Goal: Task Accomplishment & Management: Use online tool/utility

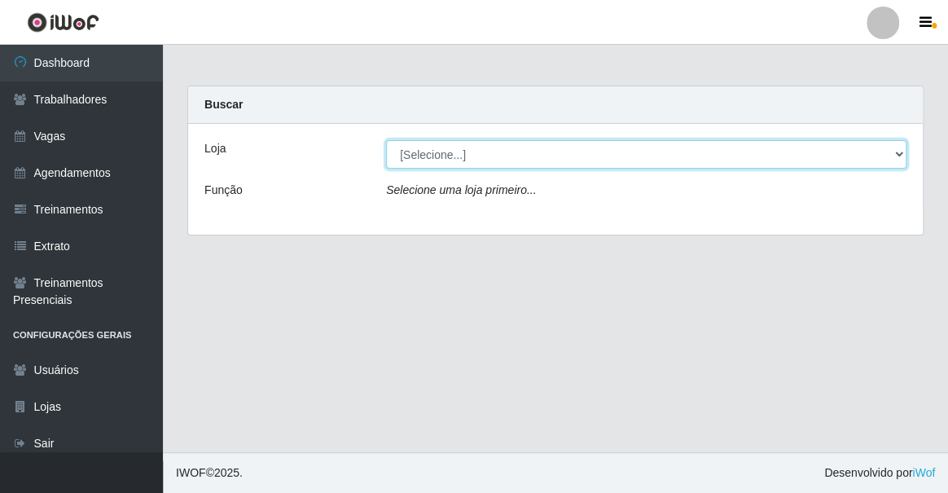
click at [402, 147] on select "[Selecione...] Famiglia Muccini - Ristorante [PERSON_NAME]" at bounding box center [646, 154] width 520 height 29
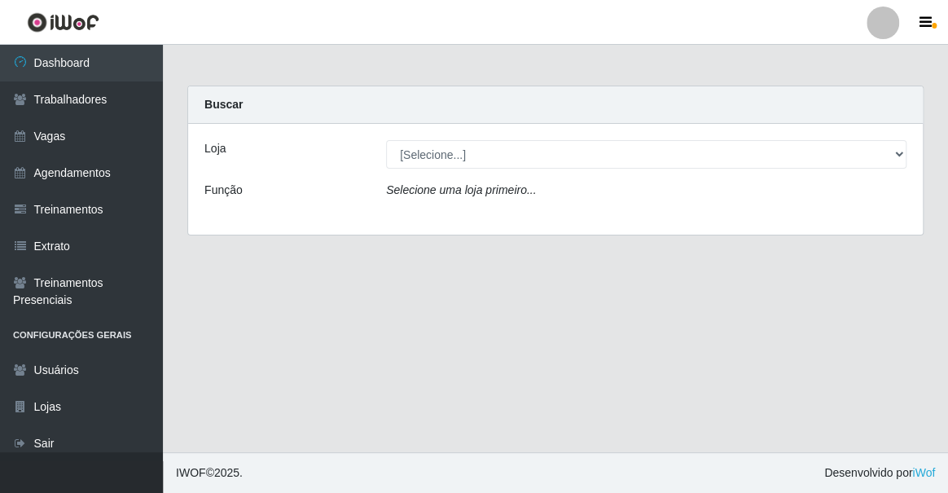
drag, startPoint x: 402, startPoint y: 147, endPoint x: 454, endPoint y: 106, distance: 66.8
click at [454, 103] on div "Buscar" at bounding box center [555, 104] width 735 height 37
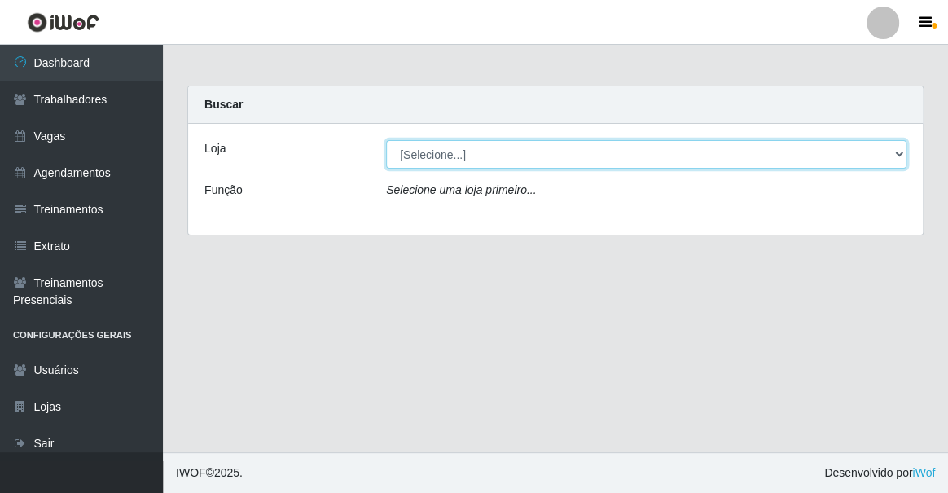
click at [464, 165] on select "[Selecione...] Famiglia Muccini - Ristorante [PERSON_NAME]" at bounding box center [646, 154] width 520 height 29
select select "267"
click at [386, 140] on select "[Selecione...] Famiglia Muccini - Ristorante [PERSON_NAME]" at bounding box center [646, 154] width 520 height 29
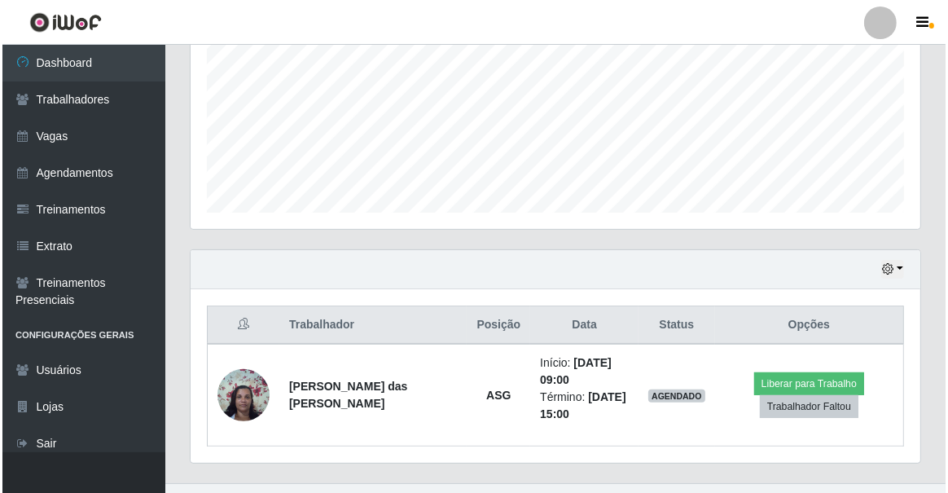
scroll to position [399, 0]
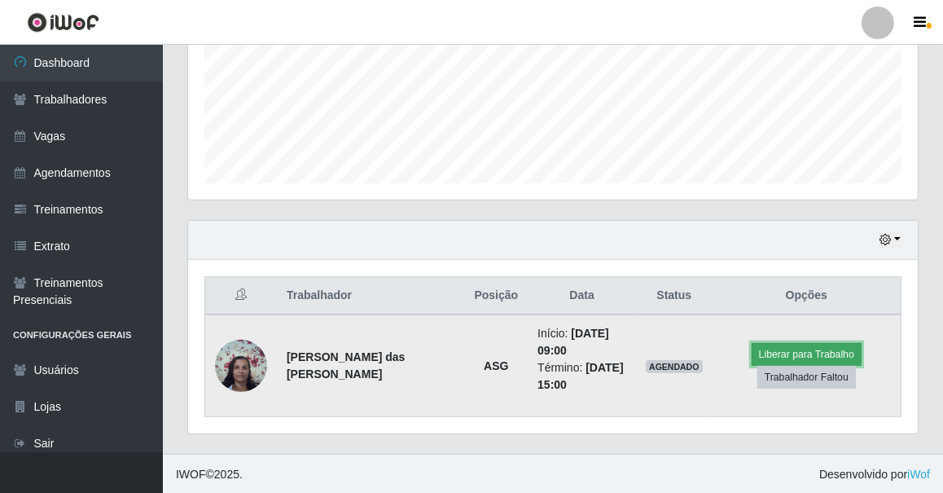
click at [809, 343] on button "Liberar para Trabalho" at bounding box center [807, 354] width 110 height 23
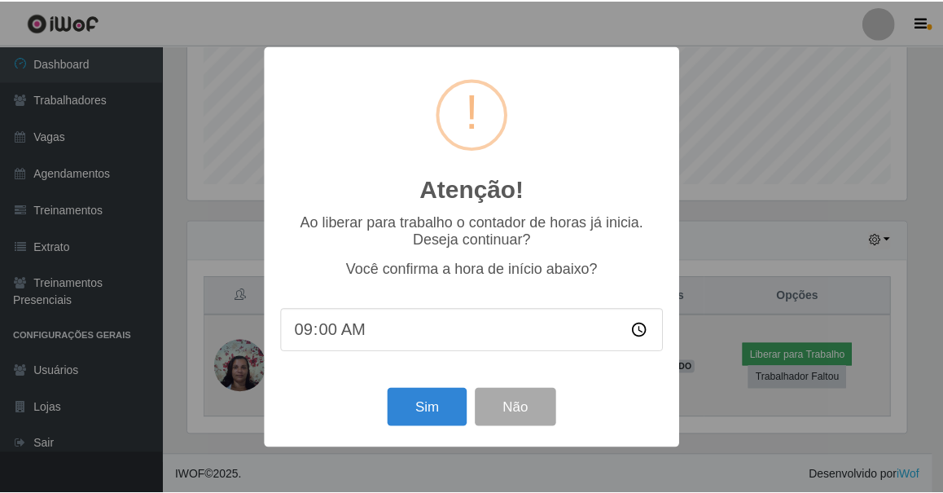
scroll to position [338, 722]
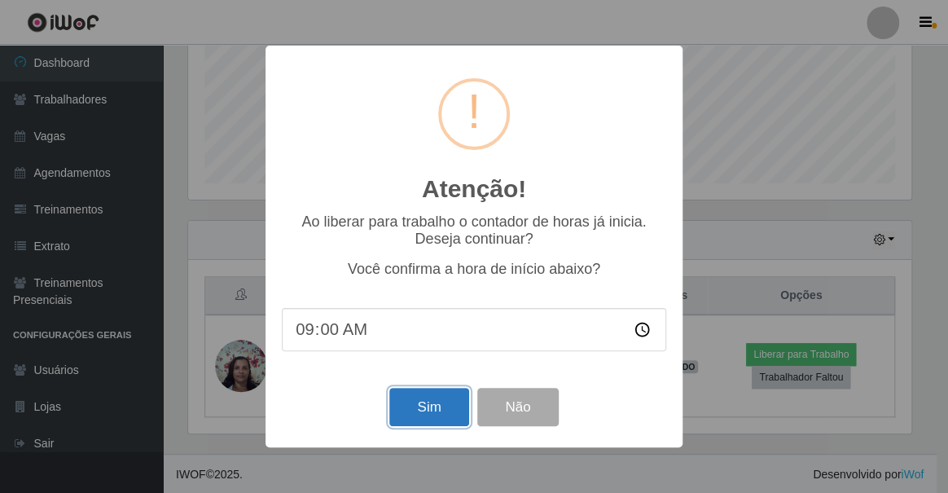
click at [440, 417] on button "Sim" at bounding box center [428, 407] width 79 height 38
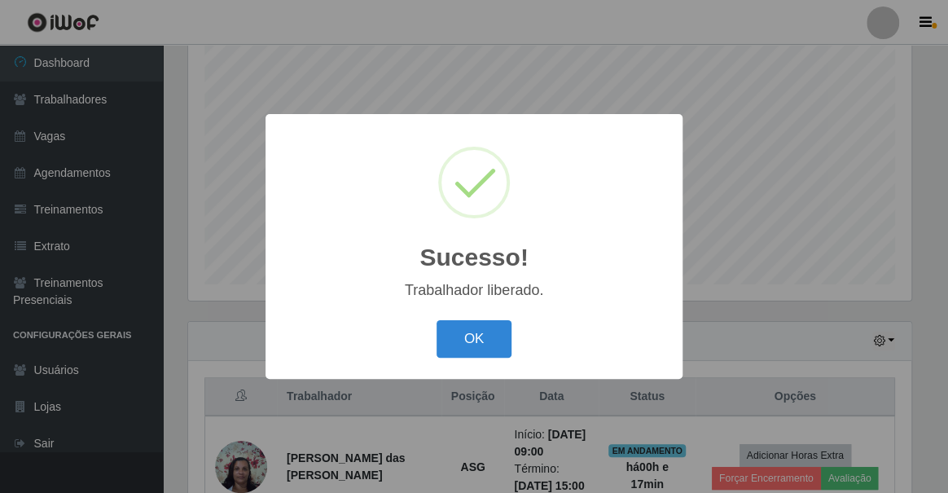
click at [437, 320] on button "OK" at bounding box center [475, 339] width 76 height 38
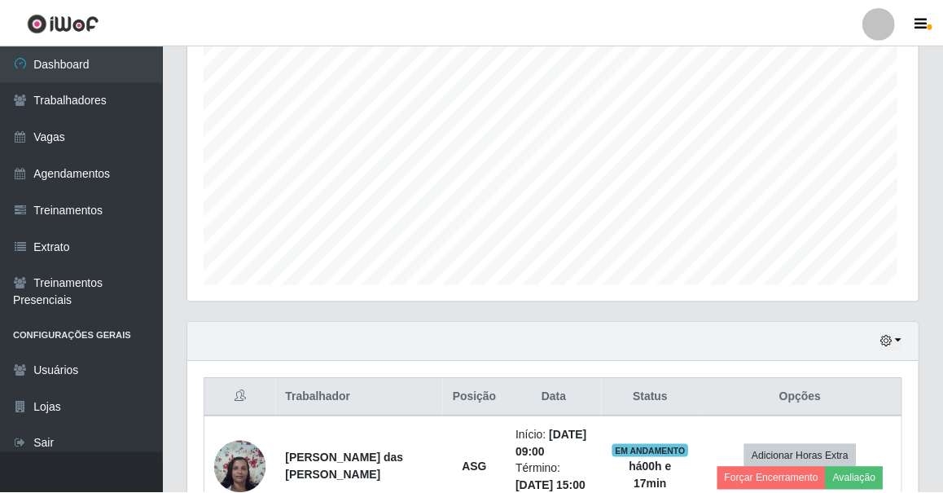
scroll to position [338, 730]
